Goal: Information Seeking & Learning: Learn about a topic

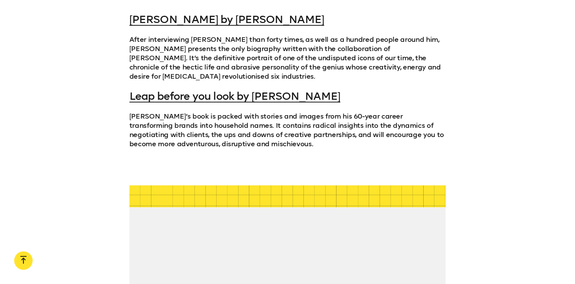
scroll to position [1601, 0]
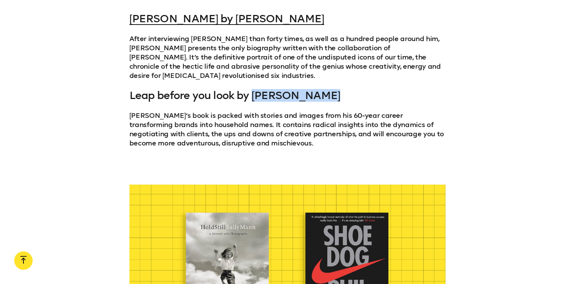
drag, startPoint x: 334, startPoint y: 83, endPoint x: 256, endPoint y: 83, distance: 78.4
click at [256, 90] on h3 "Leap before you look by Michael Wolff" at bounding box center [287, 96] width 316 height 12
copy link "Michael Wolff"
drag, startPoint x: 125, startPoint y: 86, endPoint x: 325, endPoint y: 74, distance: 200.1
click at [325, 74] on div "Steve Jobs by Walter Isaacson After interviewing Steve more than forty times, a…" at bounding box center [287, 90] width 575 height 154
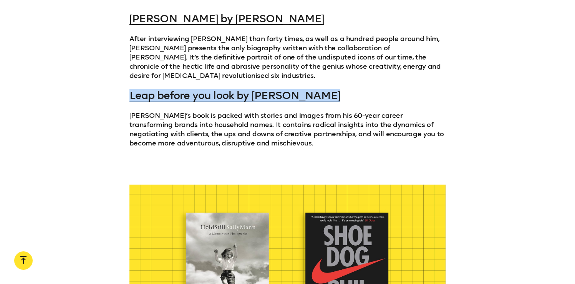
drag, startPoint x: 325, startPoint y: 74, endPoint x: 325, endPoint y: 81, distance: 6.9
click at [325, 81] on div "Steve Jobs by Walter Isaacson After interviewing Steve more than forty times, a…" at bounding box center [287, 90] width 316 height 154
copy link "Leap before you look by Michael Wolff"
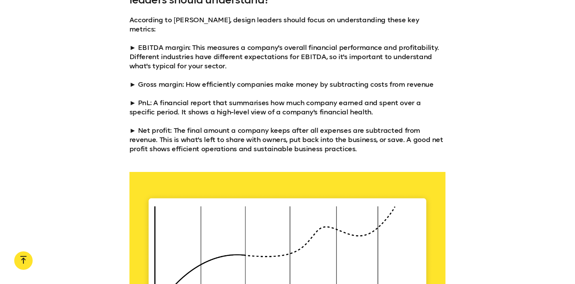
scroll to position [1173, 0]
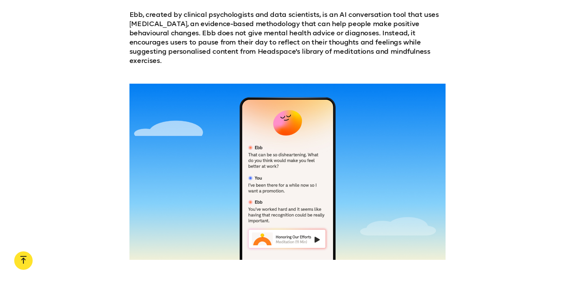
scroll to position [687, 0]
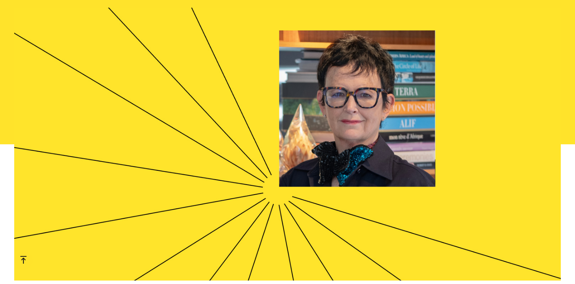
scroll to position [184, 0]
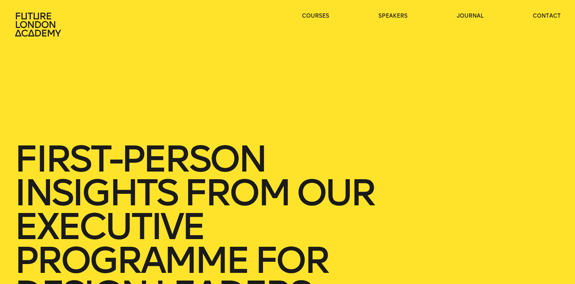
scroll to position [1, 0]
